Goal: Navigation & Orientation: Find specific page/section

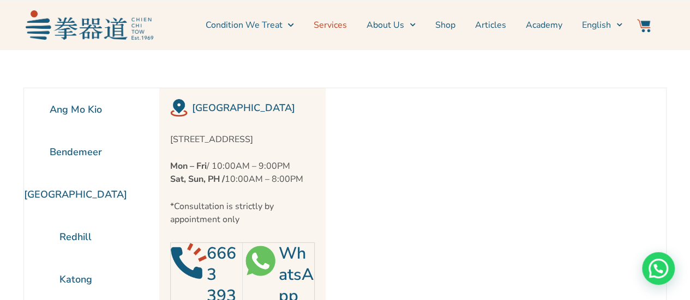
click at [319, 26] on link "Services" at bounding box center [329, 24] width 33 height 27
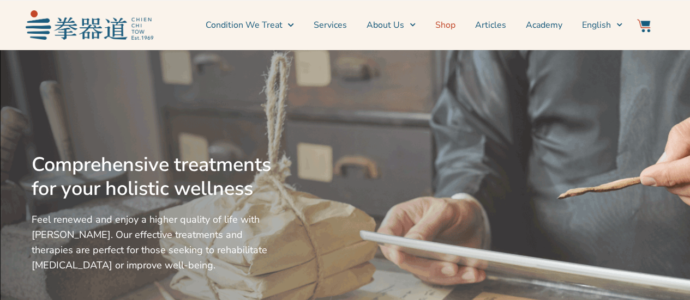
click at [451, 24] on link "Shop" at bounding box center [445, 24] width 20 height 27
